Goal: Task Accomplishment & Management: Manage account settings

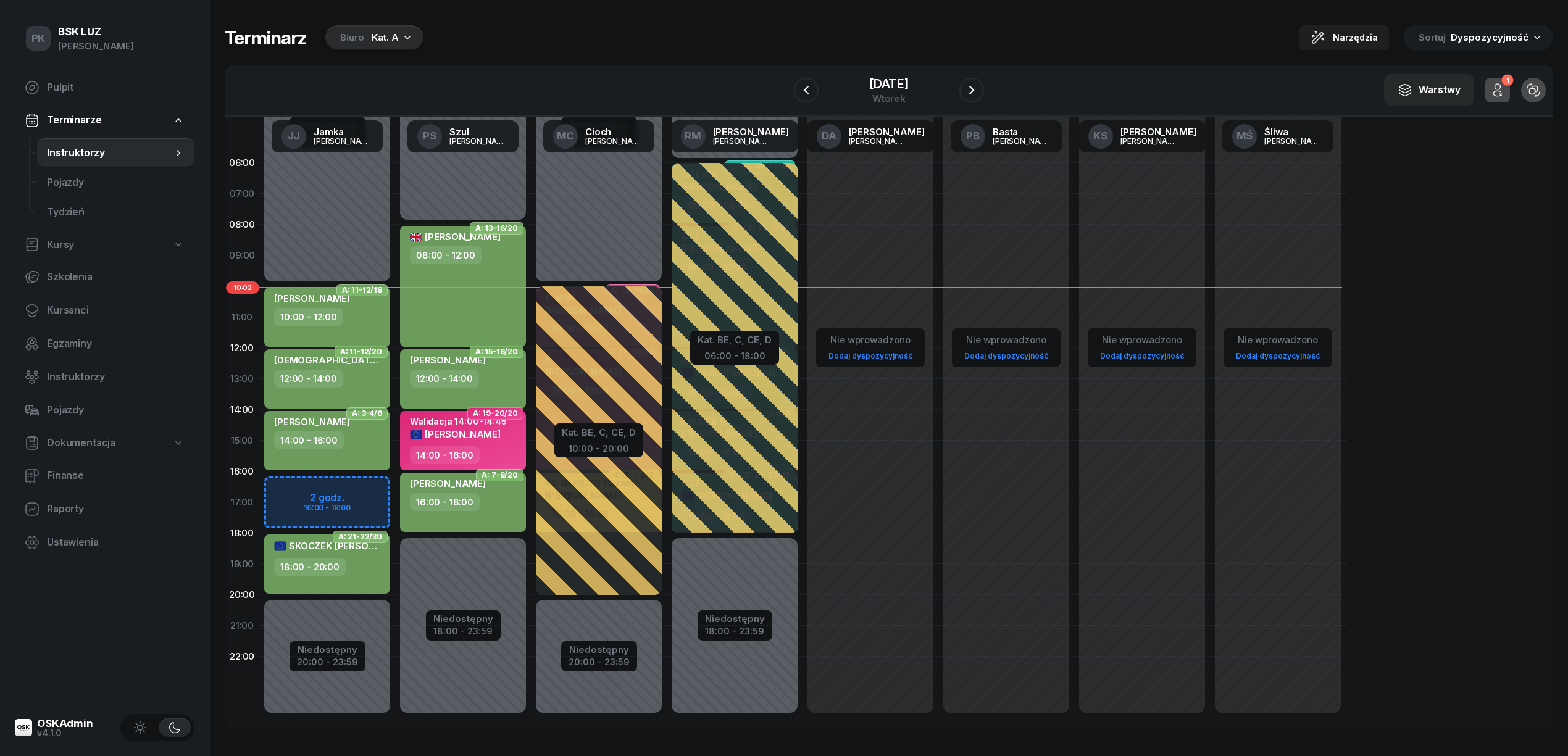
click at [371, 560] on div "18:00 - 20:00" at bounding box center [328, 567] width 109 height 18
select select "18"
select select "20"
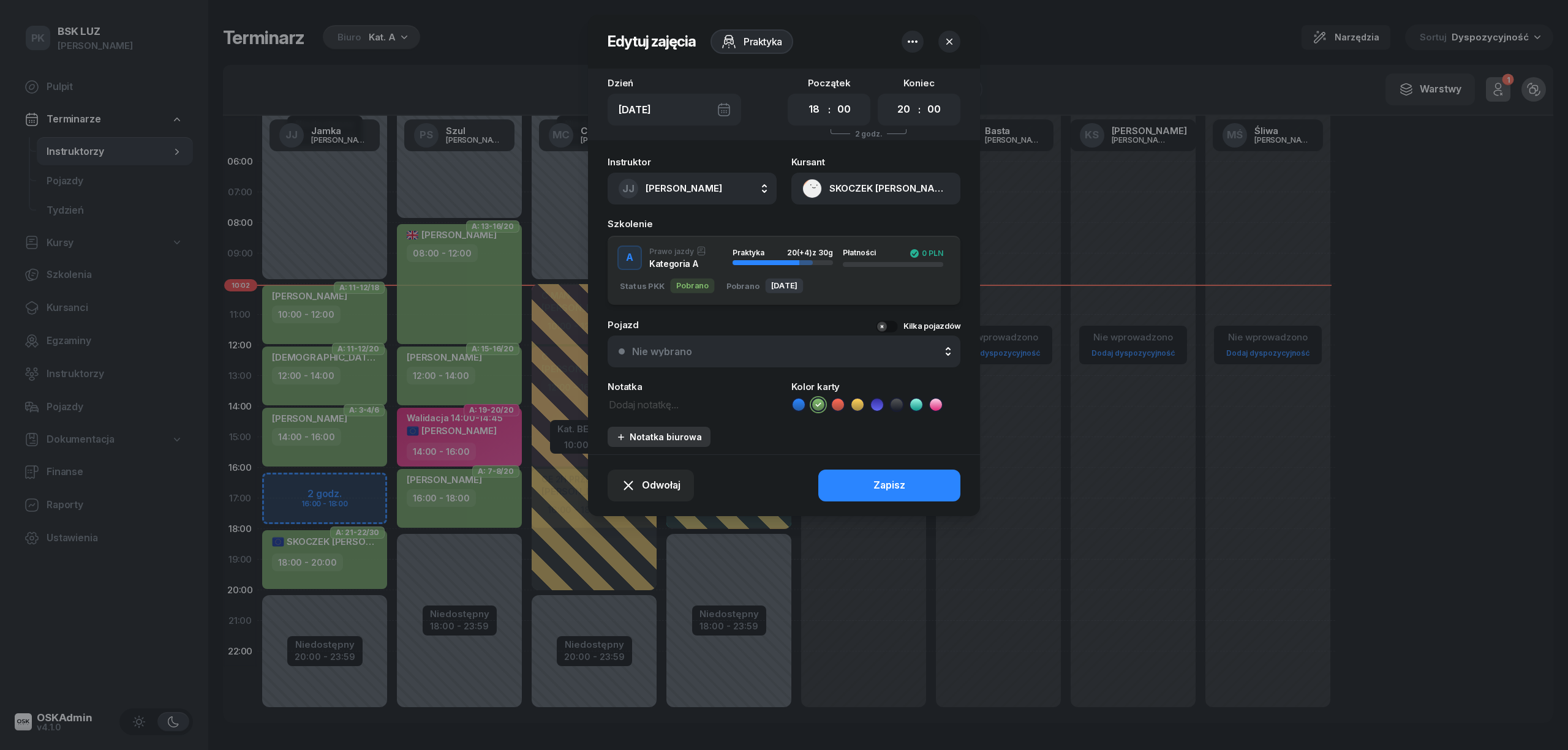
click at [652, 434] on div "Notatka biurowa" at bounding box center [659, 436] width 86 height 11
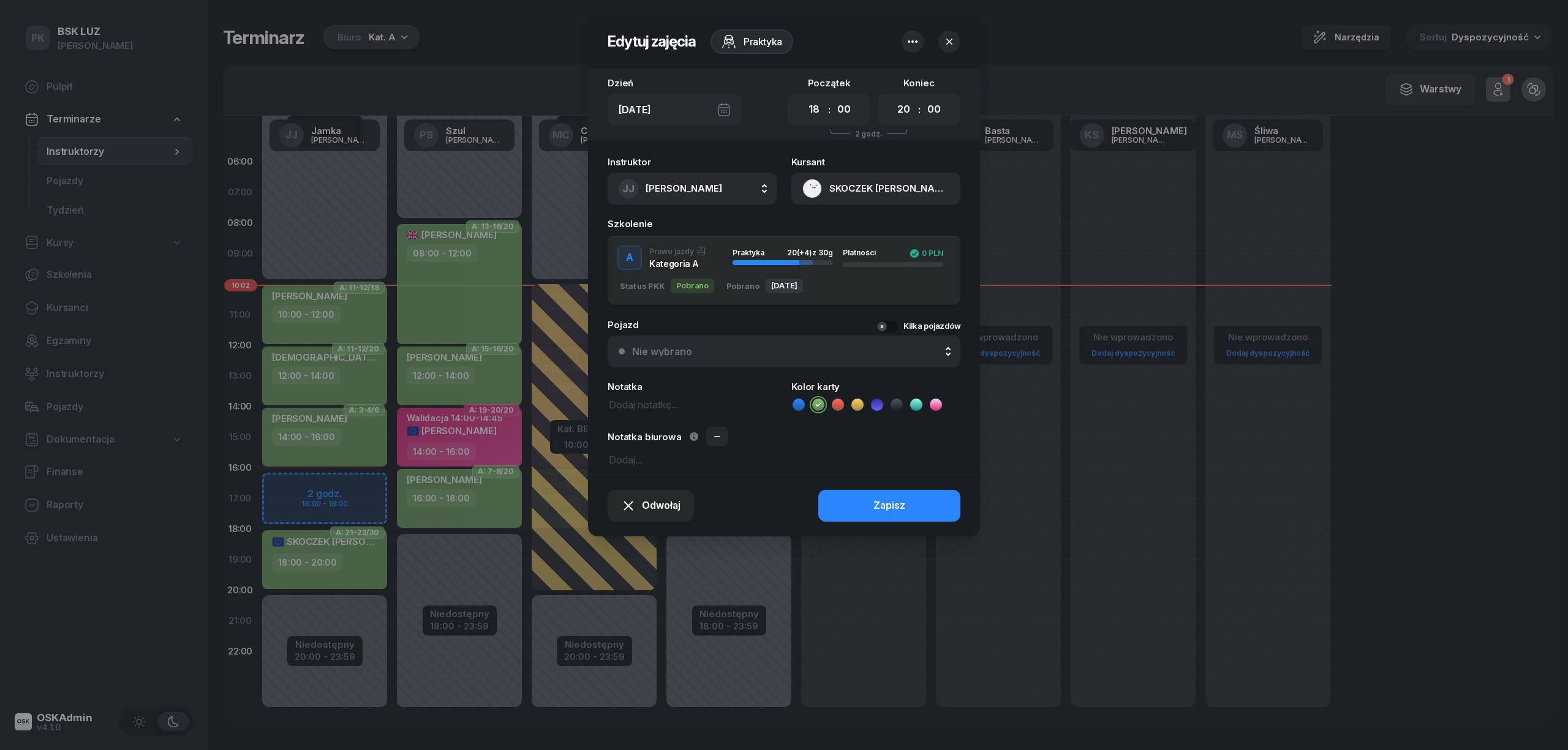
click at [951, 40] on icon "button" at bounding box center [949, 41] width 12 height 12
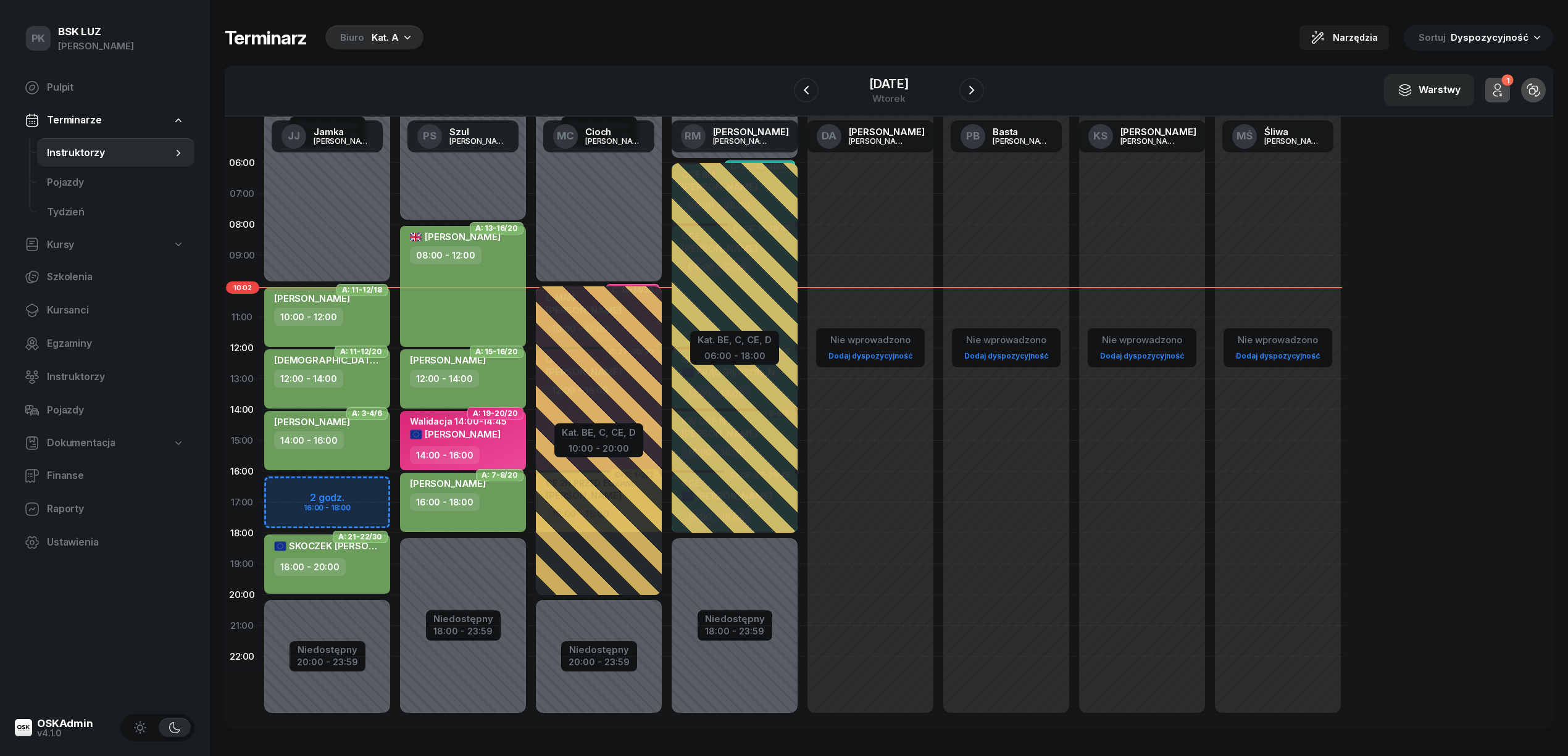
click at [375, 579] on div "SKOCZEK [PERSON_NAME] 18:00 - 20:00" at bounding box center [327, 564] width 126 height 60
select select "18"
select select "20"
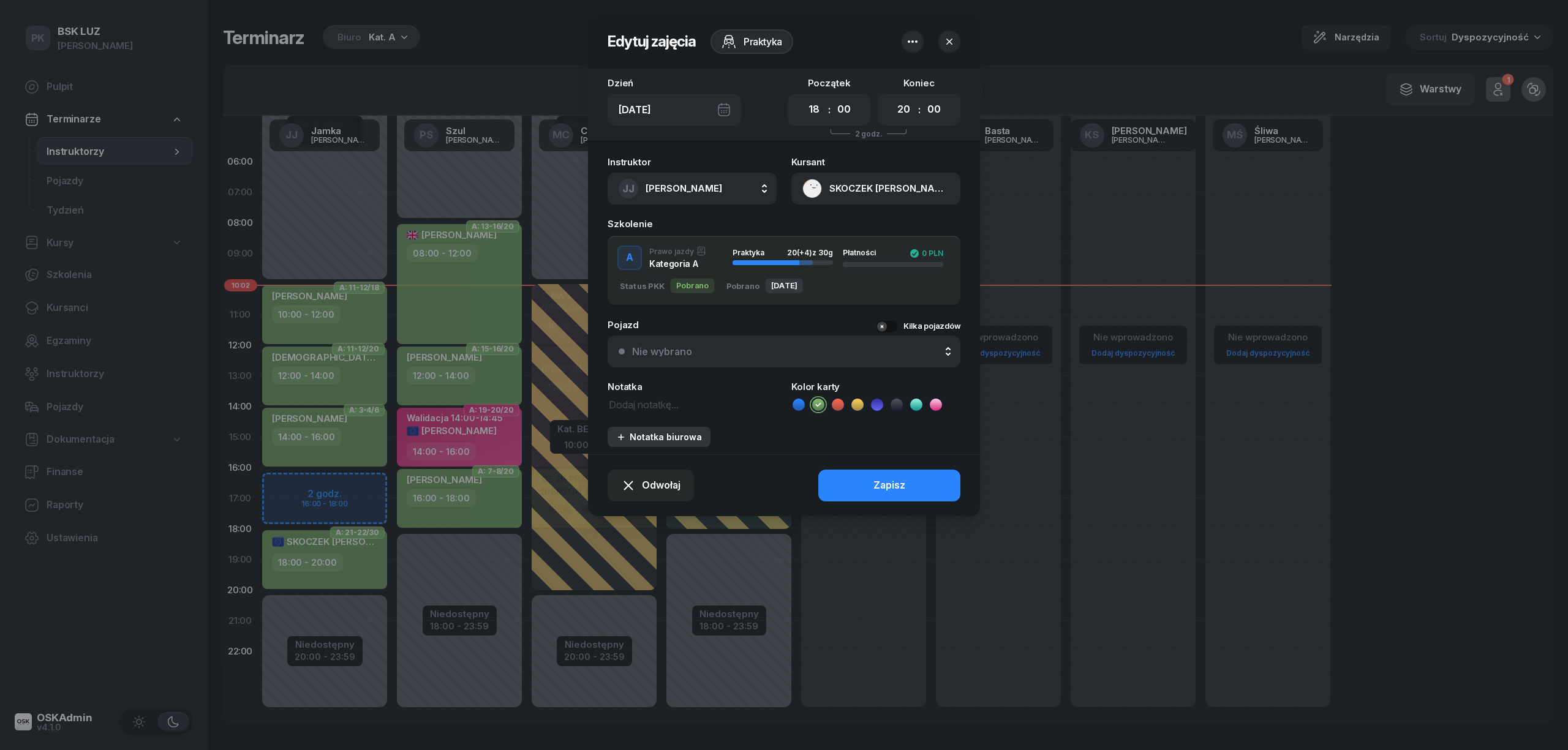
click at [657, 439] on div "Notatka biurowa" at bounding box center [659, 436] width 86 height 11
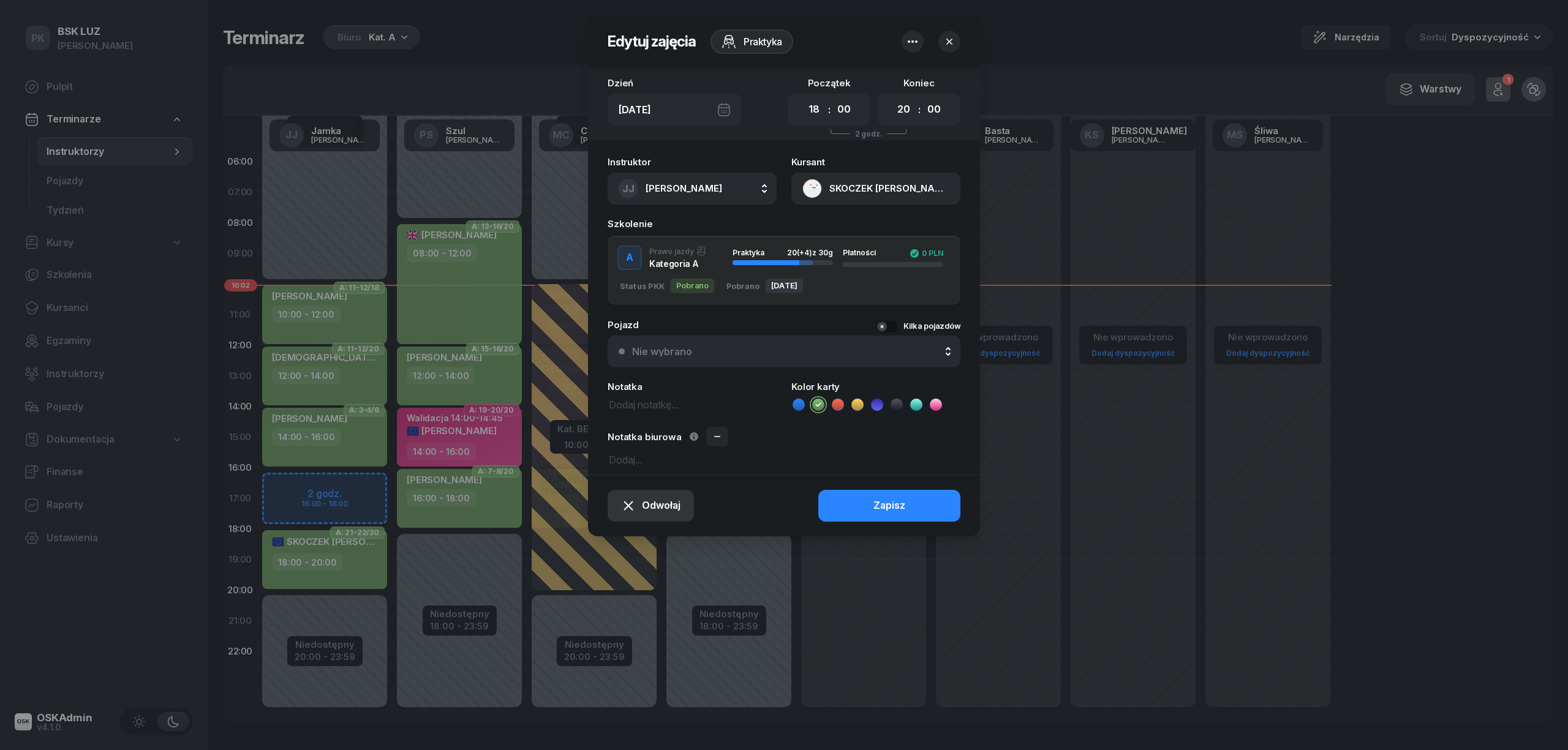
click at [640, 502] on div "Odwołaj" at bounding box center [650, 506] width 59 height 16
click at [645, 424] on div "Kursant odwołał" at bounding box center [629, 431] width 72 height 16
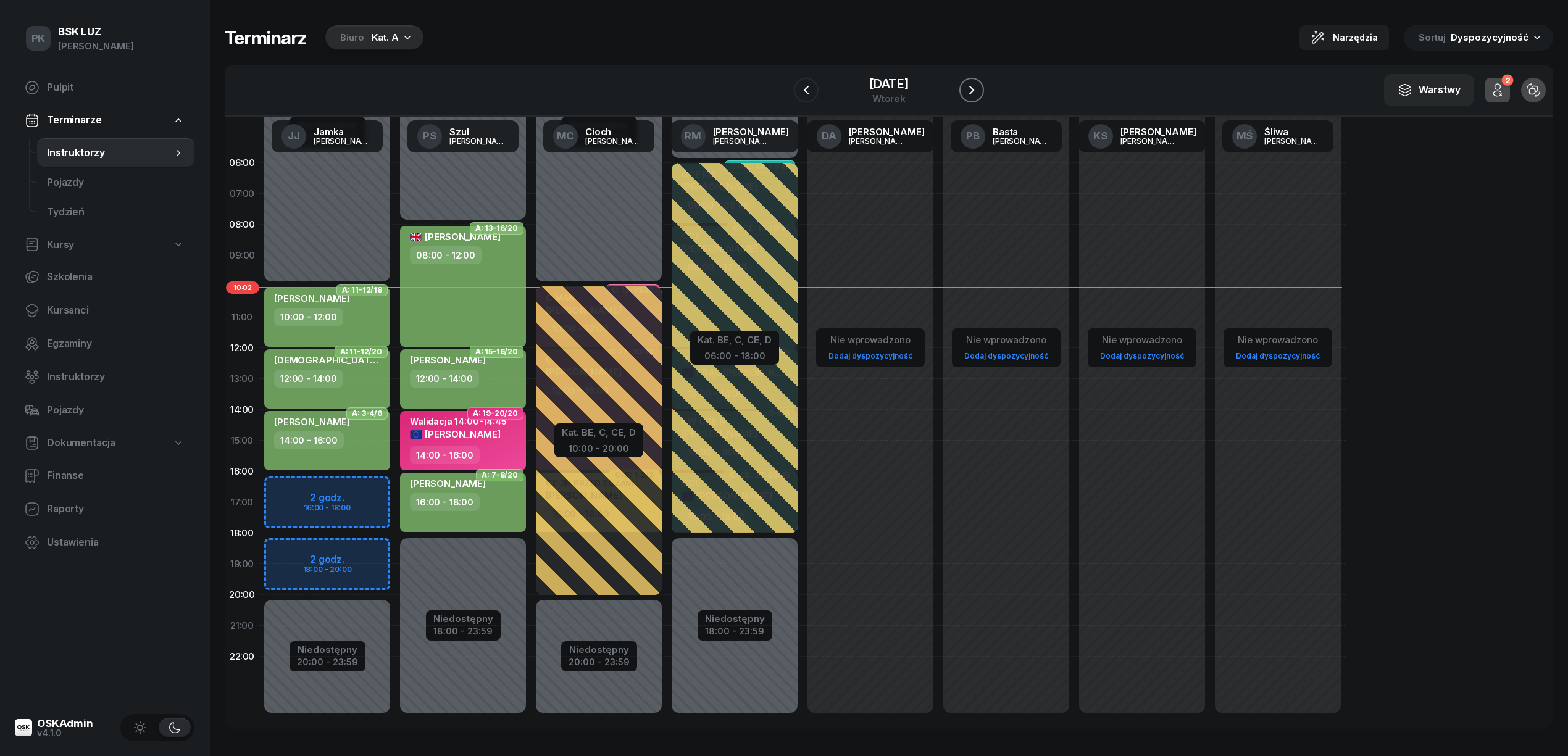
click at [973, 84] on icon "button" at bounding box center [972, 90] width 15 height 15
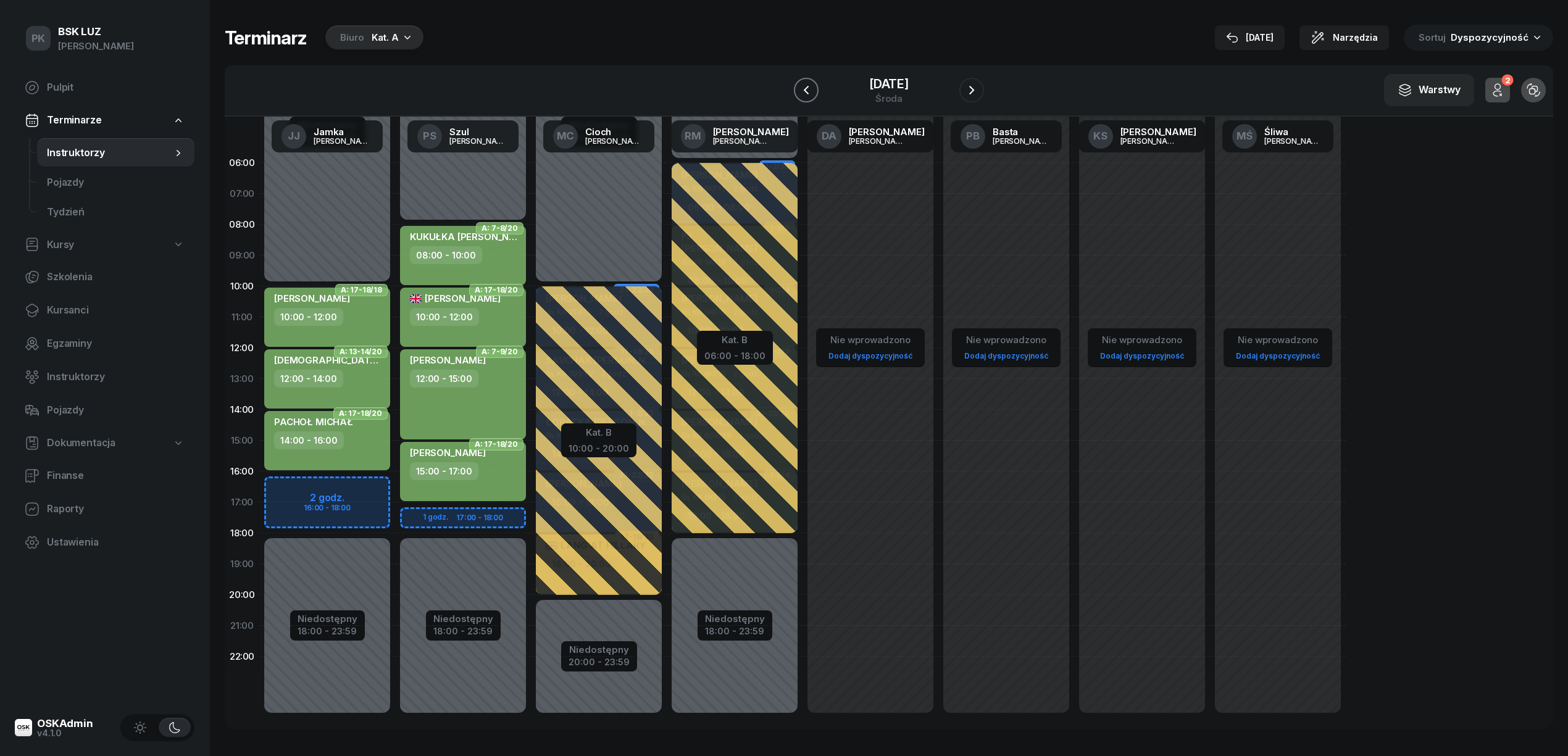
click at [813, 92] on button "button" at bounding box center [806, 90] width 24 height 24
